Goal: Task Accomplishment & Management: Use online tool/utility

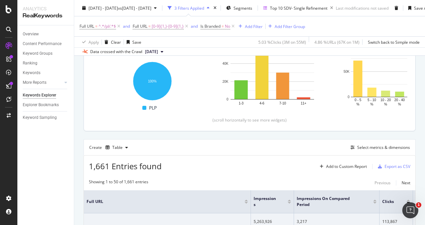
scroll to position [117, 0]
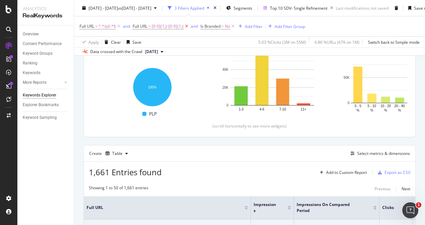
click at [185, 26] on icon at bounding box center [187, 26] width 6 height 7
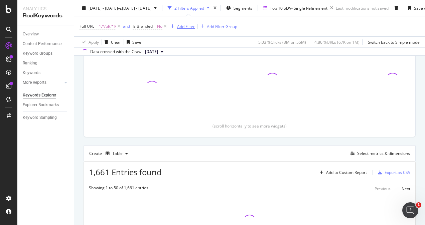
click at [186, 27] on div "Add Filter" at bounding box center [186, 26] width 18 height 6
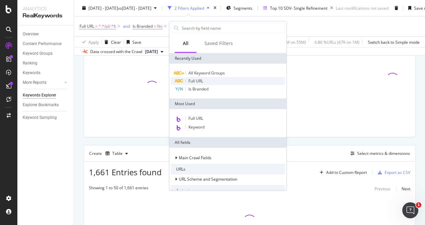
click at [198, 81] on span "Full URL" at bounding box center [196, 81] width 15 height 6
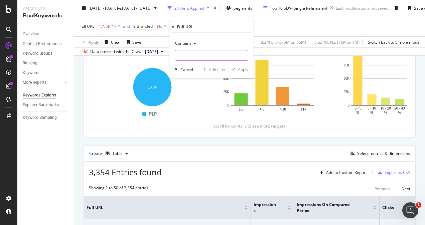
click at [197, 53] on input "text" at bounding box center [211, 55] width 73 height 11
paste input "?refinement="
click at [179, 55] on input "?refinement" at bounding box center [206, 55] width 63 height 11
type input "refinement"
click at [239, 69] on div "Apply" at bounding box center [243, 70] width 10 height 6
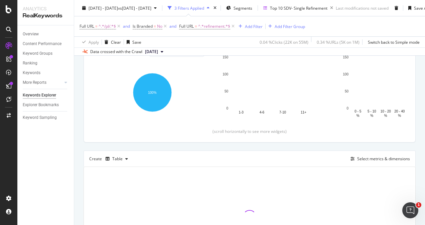
scroll to position [174, 0]
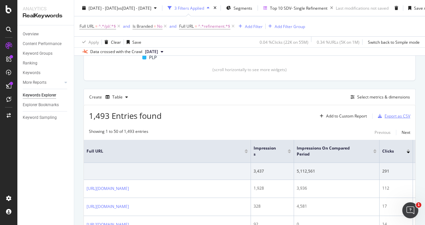
click at [388, 113] on div "Export as CSV" at bounding box center [398, 116] width 26 height 6
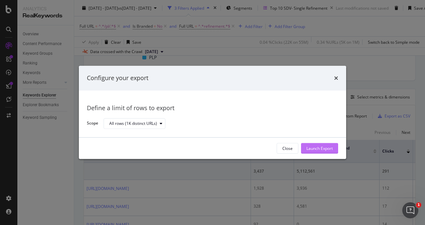
click at [326, 149] on div "Launch Export" at bounding box center [320, 149] width 26 height 6
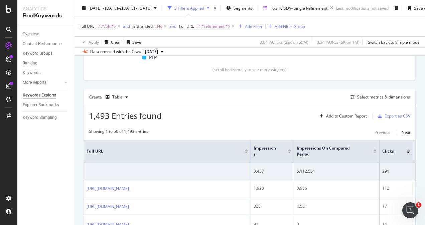
click at [385, 115] on div "Export as CSV" at bounding box center [398, 116] width 26 height 6
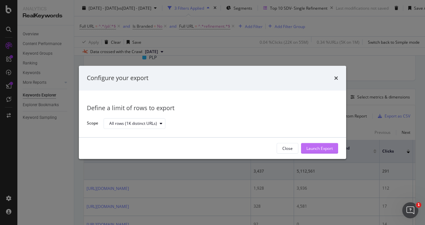
click at [324, 148] on div "Launch Export" at bounding box center [320, 149] width 26 height 6
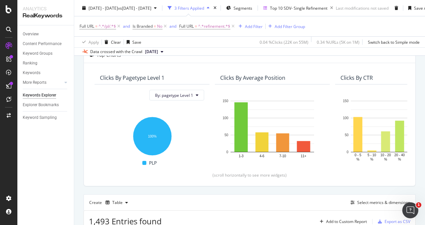
scroll to position [40, 0]
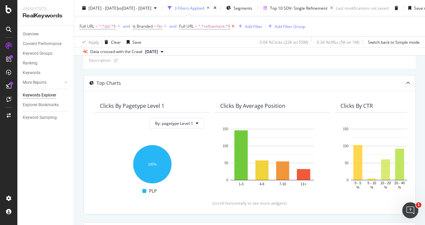
click at [233, 26] on icon at bounding box center [233, 26] width 6 height 7
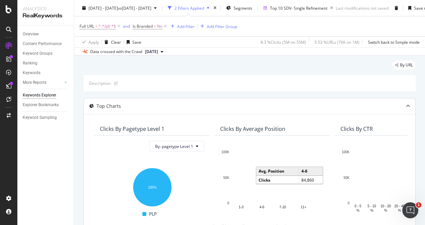
scroll to position [17, 0]
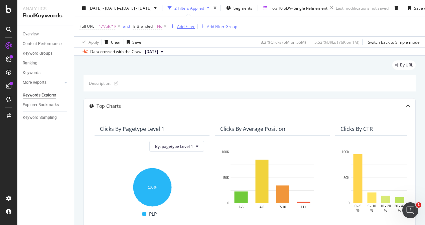
click at [187, 27] on div "Add Filter" at bounding box center [186, 27] width 18 height 6
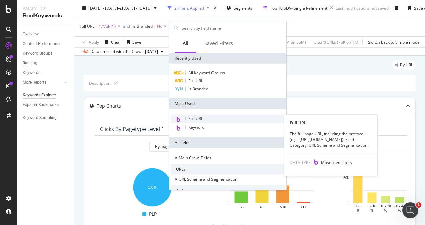
click at [194, 116] on span "Full URL" at bounding box center [196, 119] width 15 height 6
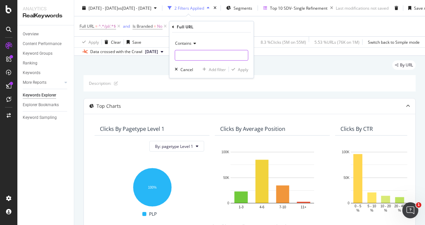
click at [195, 54] on input "text" at bounding box center [211, 55] width 73 height 11
paste input "[0-9]{1,}-[0-9]{1,}"
type input "[0-9]{1,}-[0-9]{1,}"
click at [240, 68] on div "Apply" at bounding box center [243, 70] width 10 height 6
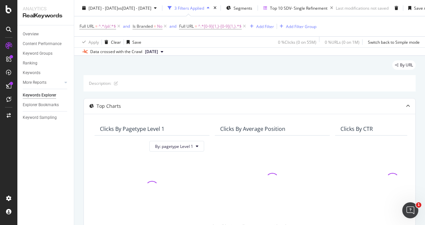
click at [156, 50] on span "[DATE]" at bounding box center [151, 52] width 13 height 6
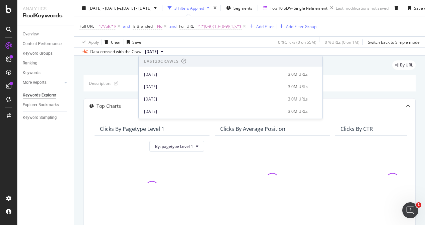
click at [123, 68] on div "By URL" at bounding box center [250, 68] width 332 height 15
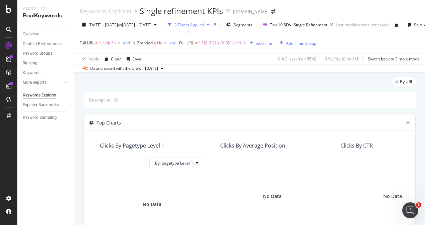
click at [212, 41] on span "^.*[0-9]{1,}-[0-9]{1,}.*$" at bounding box center [219, 42] width 43 height 9
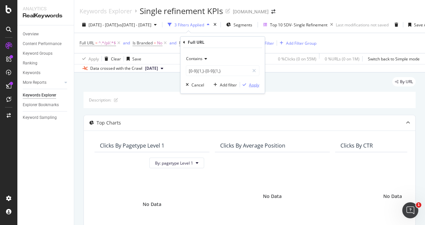
click at [247, 86] on div "button" at bounding box center [244, 85] width 9 height 4
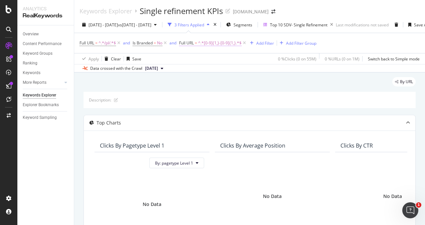
click at [212, 43] on span "^.*[0-9]{1,}-[0-9]{1,}.*$" at bounding box center [219, 42] width 43 height 9
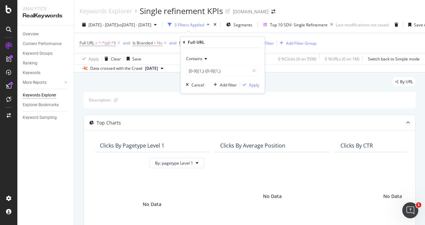
click at [200, 60] on span "Contains" at bounding box center [194, 59] width 16 height 6
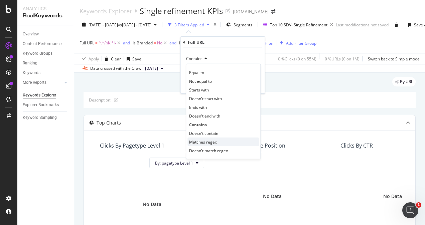
click at [205, 143] on span "Matches regex" at bounding box center [203, 142] width 28 height 6
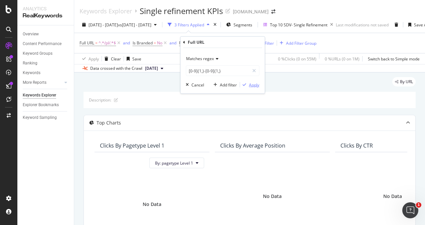
click at [250, 82] on div "Apply" at bounding box center [254, 85] width 10 height 6
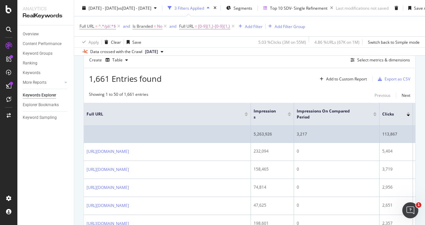
scroll to position [201, 0]
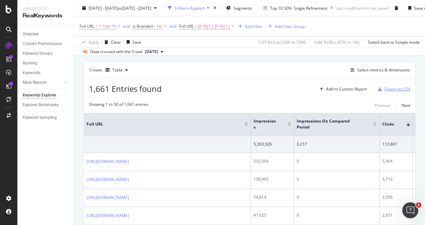
click at [387, 87] on div "Export as CSV" at bounding box center [398, 89] width 26 height 6
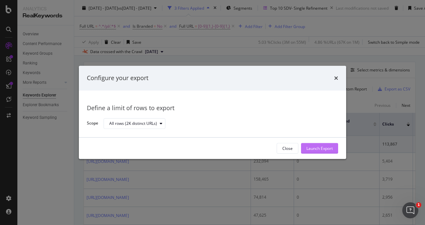
click at [308, 150] on div "Launch Export" at bounding box center [320, 149] width 26 height 6
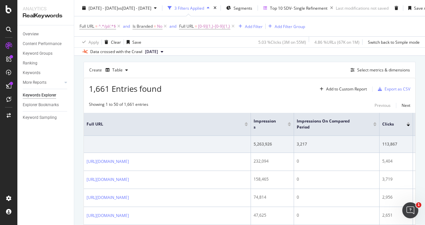
click at [205, 82] on div "1,661 Entries found Add to Custom Report Export as CSV" at bounding box center [250, 86] width 332 height 16
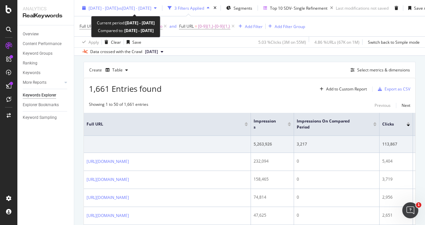
click at [93, 5] on div "[DATE] - [DATE] vs [DATE] - [DATE]" at bounding box center [120, 8] width 80 height 10
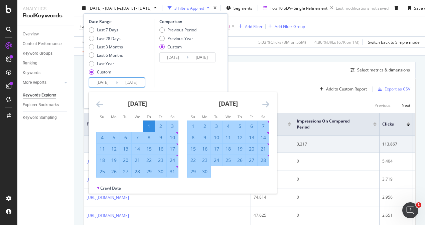
click at [104, 83] on input "[DATE]" at bounding box center [102, 82] width 27 height 9
click at [266, 106] on icon "Move forward to switch to the next month." at bounding box center [265, 104] width 7 height 8
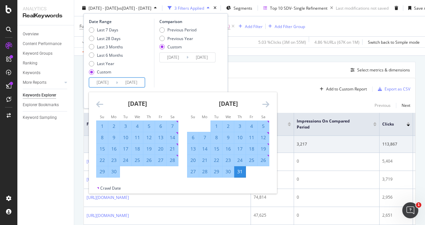
click at [266, 106] on icon "Move forward to switch to the next month." at bounding box center [265, 104] width 7 height 8
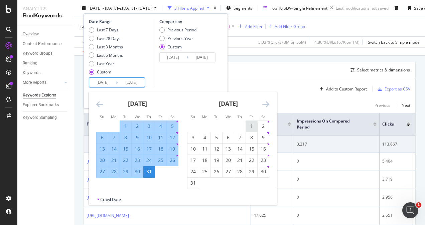
click at [251, 128] on div "1" at bounding box center [251, 126] width 11 height 7
type input "[DATE]"
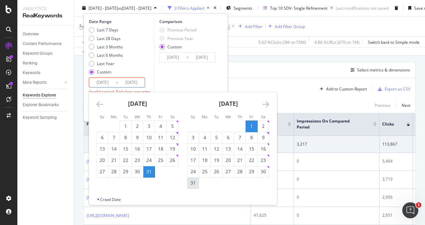
click at [193, 187] on div "31" at bounding box center [193, 183] width 11 height 11
type input "[DATE]"
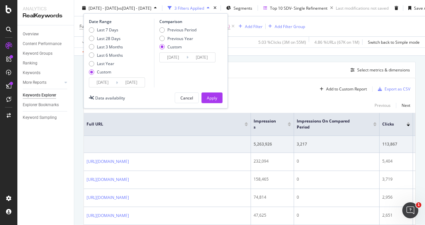
click at [168, 57] on input "[DATE]" at bounding box center [173, 57] width 27 height 9
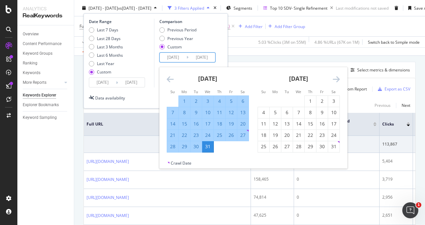
click at [336, 79] on icon "Move forward to switch to the next month." at bounding box center [336, 79] width 7 height 8
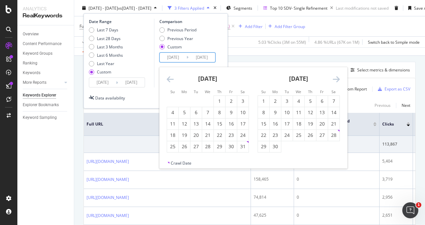
click at [339, 81] on icon "Move forward to switch to the next month." at bounding box center [336, 79] width 7 height 8
click at [170, 78] on icon "Move backward to switch to the previous month." at bounding box center [170, 79] width 7 height 8
click at [218, 101] on div "1" at bounding box center [219, 101] width 11 height 7
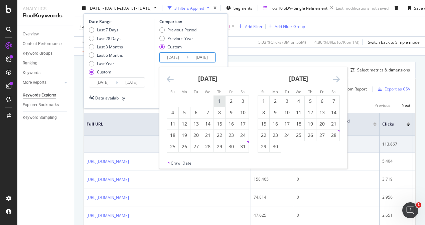
type input "[DATE]"
click at [242, 146] on div "31" at bounding box center [242, 146] width 11 height 7
type input "[DATE]"
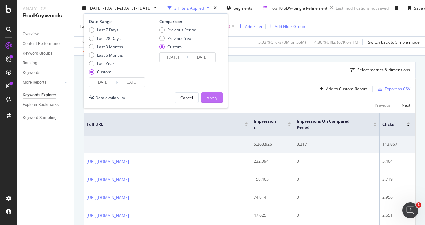
click at [211, 97] on div "Apply" at bounding box center [212, 98] width 10 height 6
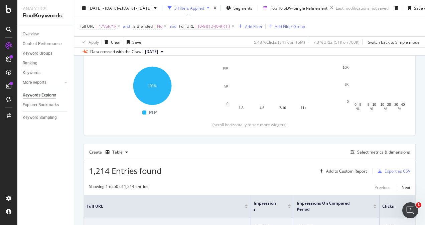
scroll to position [167, 0]
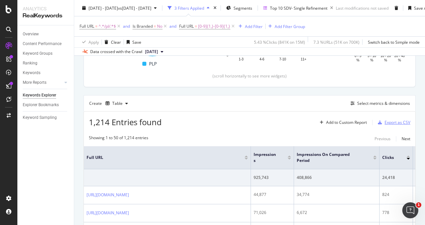
click at [378, 121] on div "button" at bounding box center [379, 123] width 9 height 4
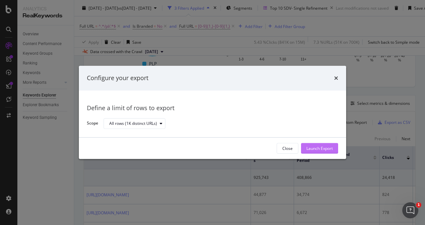
click at [309, 145] on div "Launch Export" at bounding box center [320, 149] width 26 height 10
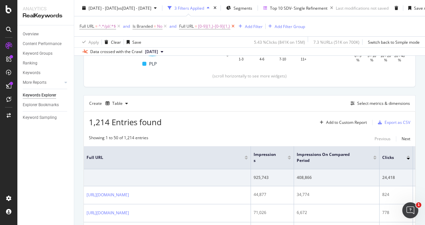
click at [232, 25] on icon at bounding box center [233, 26] width 6 height 7
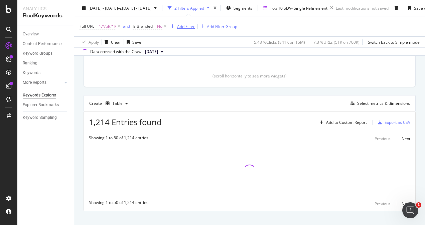
click at [180, 26] on div "Add Filter" at bounding box center [186, 26] width 18 height 6
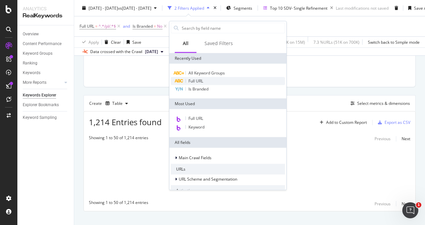
click at [191, 82] on span "Full URL" at bounding box center [196, 81] width 15 height 6
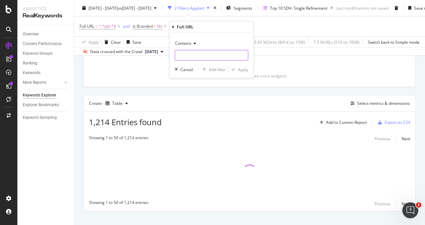
click at [198, 54] on input "text" at bounding box center [211, 55] width 73 height 11
type input "R"
type input "refi"
click at [198, 54] on input "refin" at bounding box center [206, 55] width 63 height 11
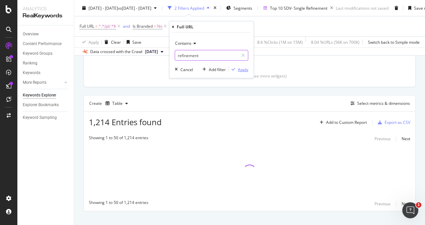
type input "refinement"
click at [238, 70] on div "button" at bounding box center [233, 70] width 9 height 4
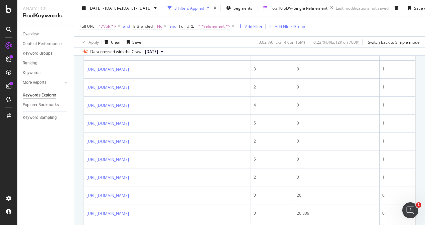
scroll to position [201, 0]
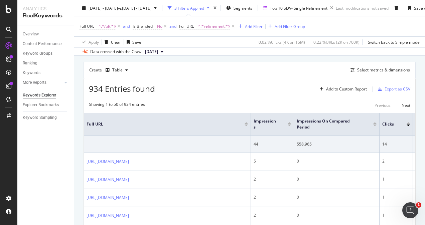
click at [401, 89] on div "Export as CSV" at bounding box center [398, 89] width 26 height 6
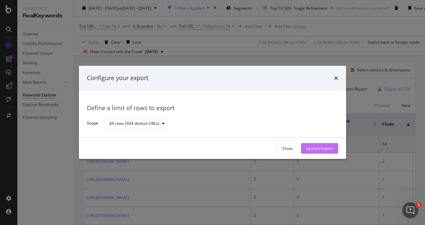
click at [326, 146] on div "Launch Export" at bounding box center [320, 149] width 26 height 6
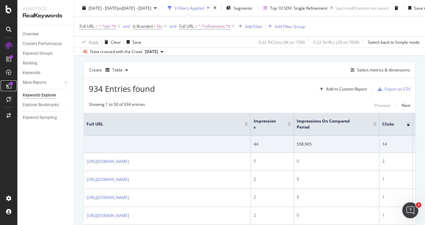
drag, startPoint x: 425, startPoint y: 3, endPoint x: 9, endPoint y: 84, distance: 424.2
click at [9, 84] on icon at bounding box center [8, 85] width 5 height 5
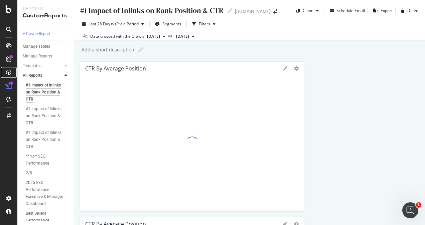
click at [8, 73] on icon at bounding box center [8, 72] width 5 height 5
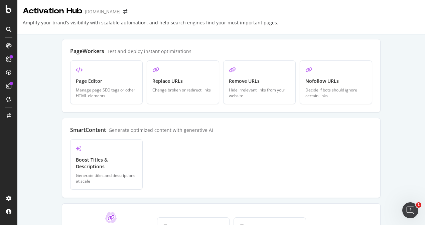
click at [6, 14] on div at bounding box center [8, 112] width 17 height 225
click at [6, 10] on icon at bounding box center [9, 9] width 6 height 8
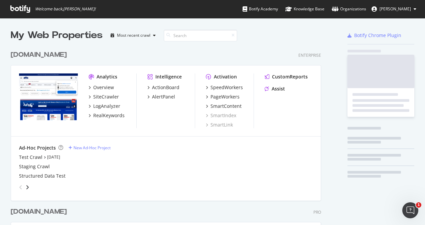
scroll to position [220, 415]
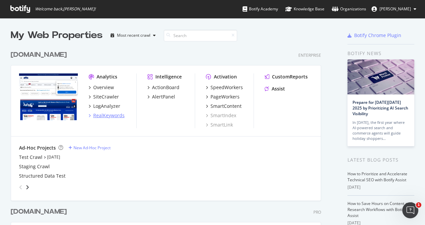
click at [112, 114] on div "RealKeywords" at bounding box center [108, 115] width 31 height 7
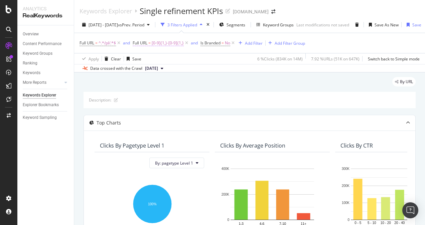
click at [171, 42] on span "[0-9]{1,}-[0-9]{1,}" at bounding box center [168, 42] width 32 height 9
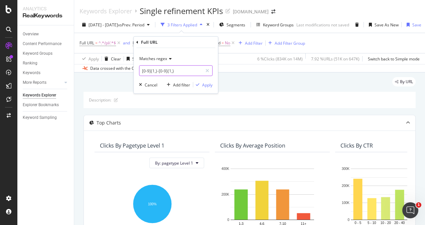
click at [181, 70] on input "[0-9]{1,}-[0-9]{1,}" at bounding box center [170, 71] width 63 height 11
drag, startPoint x: 181, startPoint y: 70, endPoint x: 141, endPoint y: 74, distance: 40.0
click at [141, 74] on input "[0-9]{1,}-[0-9]{1,}" at bounding box center [170, 71] width 63 height 11
